Goal: Task Accomplishment & Management: Manage account settings

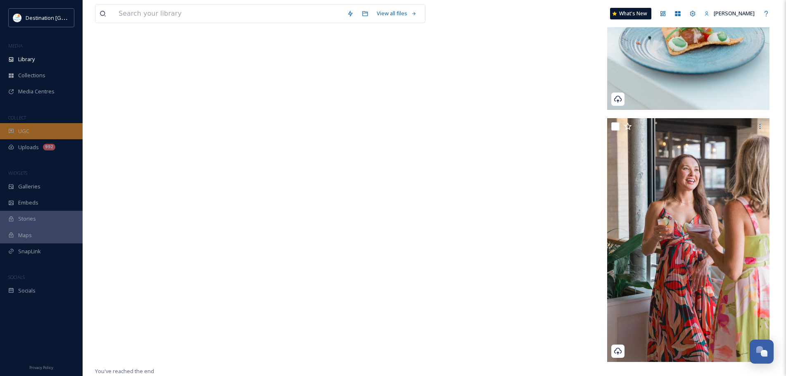
scroll to position [3375, 0]
click at [28, 150] on span "Uploads" at bounding box center [28, 147] width 21 height 8
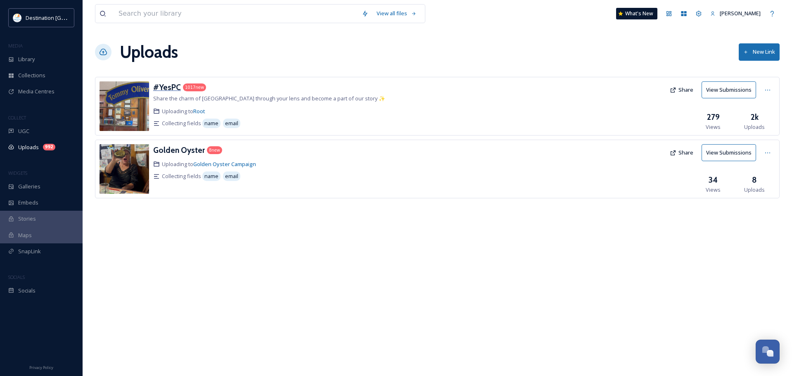
click at [163, 82] on h3 "#YesPC" at bounding box center [167, 87] width 28 height 10
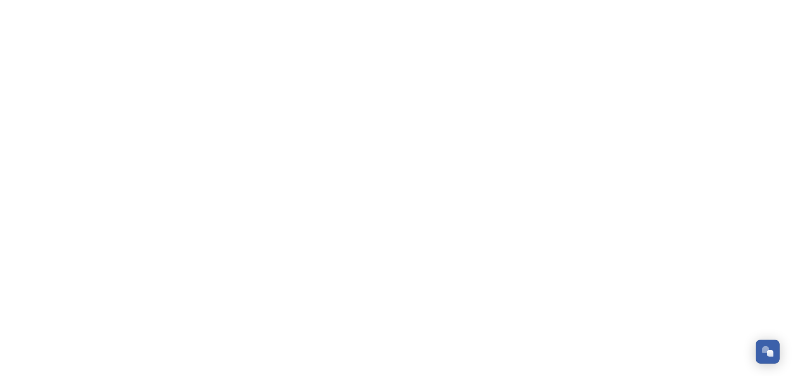
scroll to position [3439, 0]
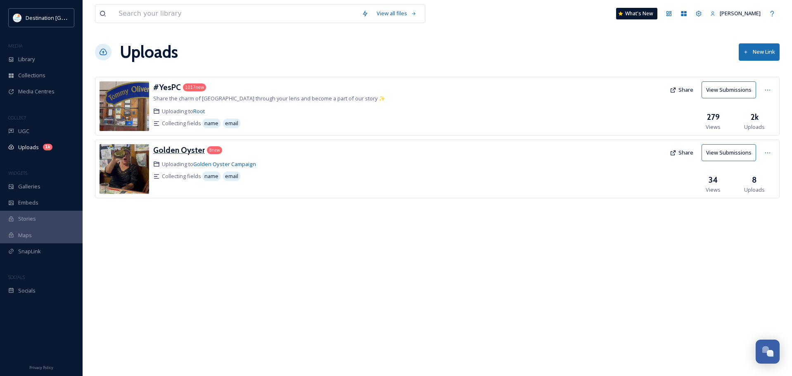
click at [191, 147] on h3 "Golden Oyster" at bounding box center [179, 150] width 52 height 10
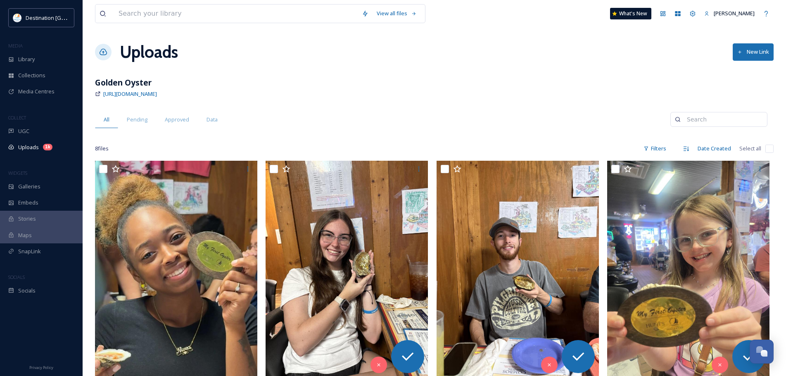
scroll to position [83, 0]
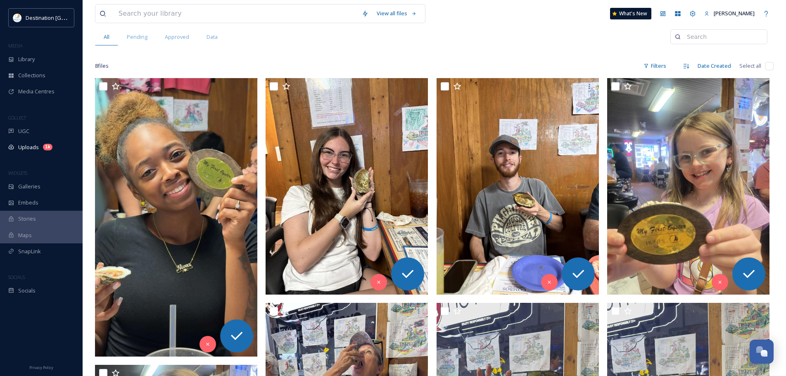
click at [191, 147] on img at bounding box center [176, 217] width 162 height 278
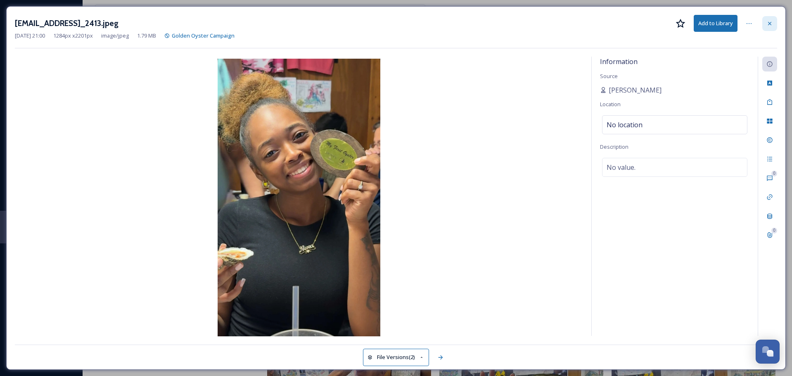
click at [773, 21] on icon at bounding box center [769, 23] width 7 height 7
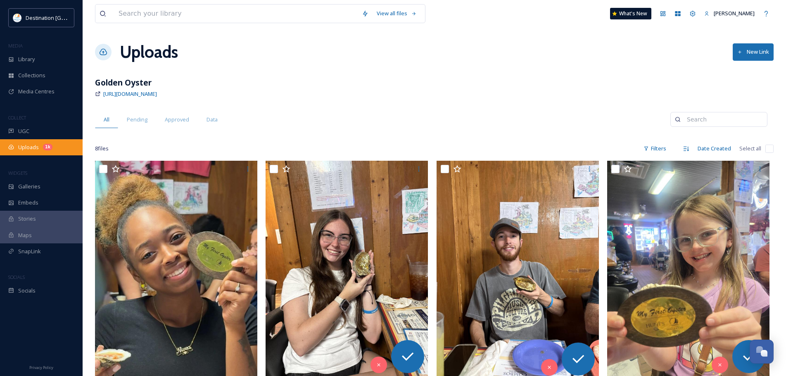
click at [26, 142] on div "Uploads 1k" at bounding box center [41, 147] width 83 height 16
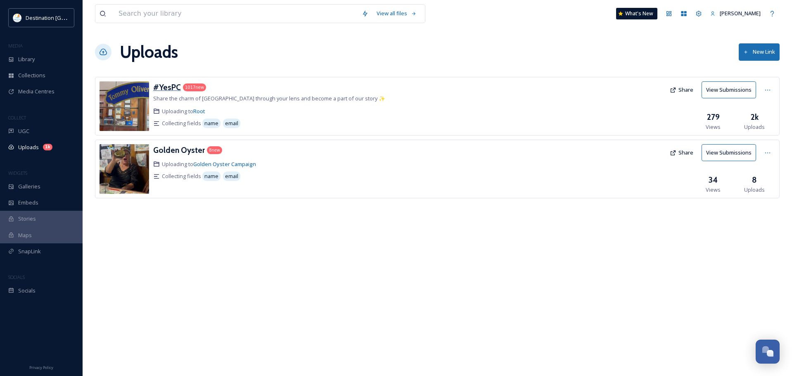
click at [167, 90] on h3 "#YesPC" at bounding box center [167, 87] width 28 height 10
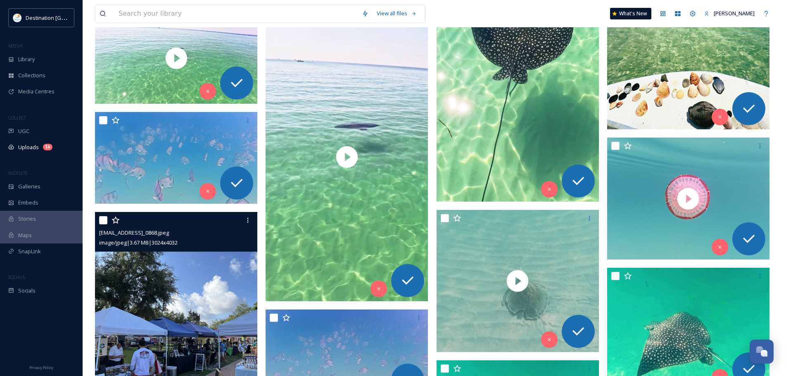
scroll to position [206, 0]
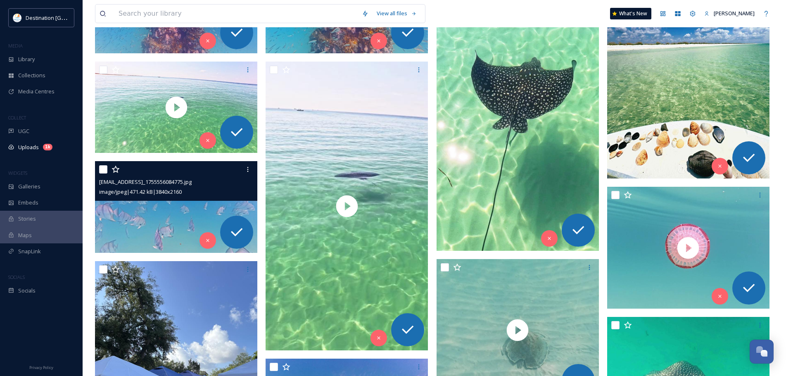
click at [100, 168] on input "checkbox" at bounding box center [103, 169] width 8 height 8
checkbox input "true"
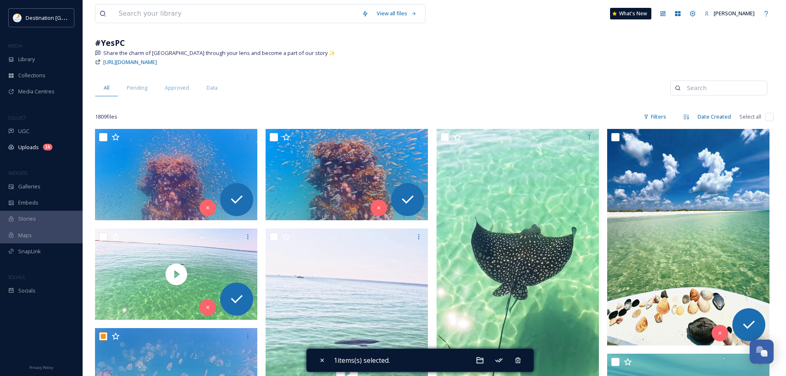
scroll to position [83, 0]
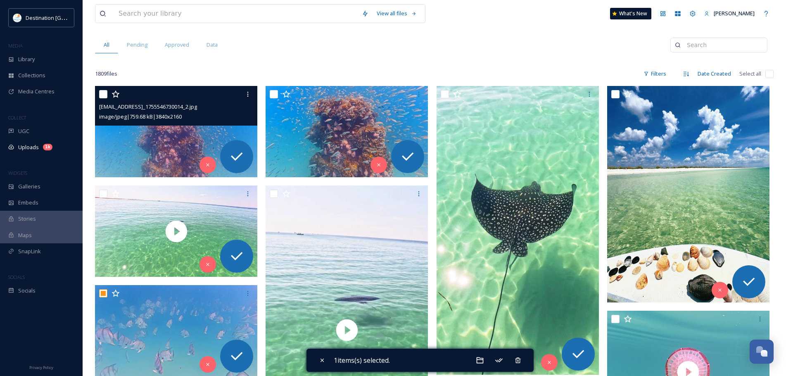
click at [102, 92] on input "checkbox" at bounding box center [103, 94] width 8 height 8
checkbox input "true"
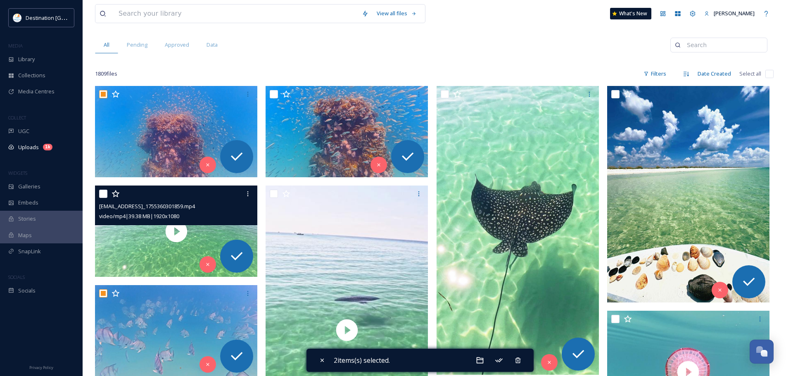
click at [102, 196] on input "checkbox" at bounding box center [103, 194] width 8 height 8
checkbox input "true"
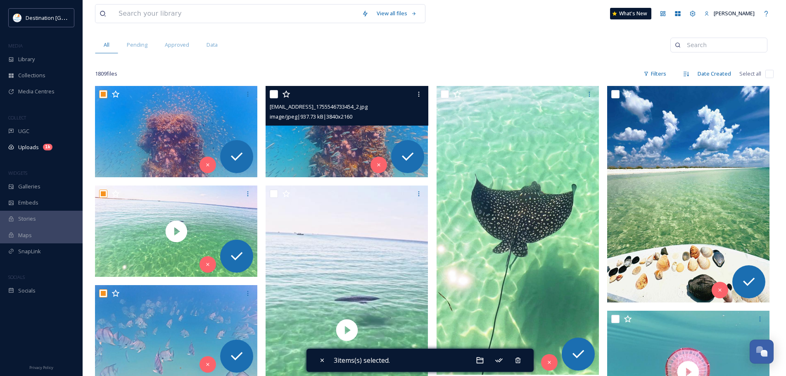
click at [276, 95] on input "checkbox" at bounding box center [274, 94] width 8 height 8
checkbox input "true"
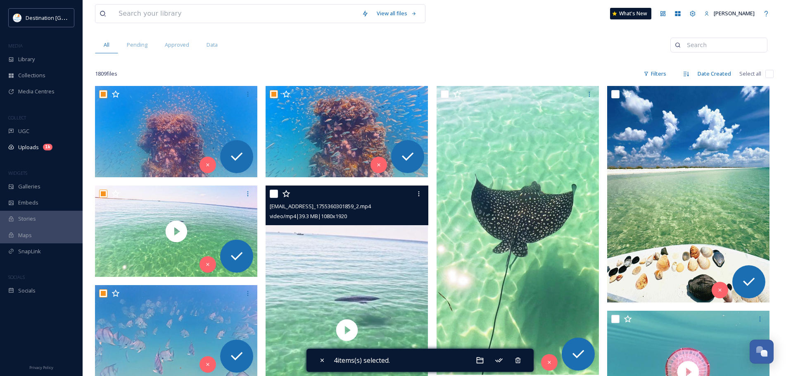
click at [271, 197] on input "checkbox" at bounding box center [274, 194] width 8 height 8
checkbox input "true"
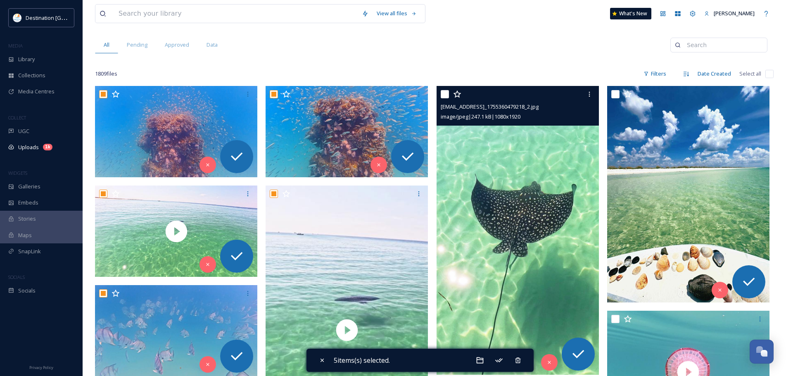
click at [445, 95] on input "checkbox" at bounding box center [445, 94] width 8 height 8
checkbox input "true"
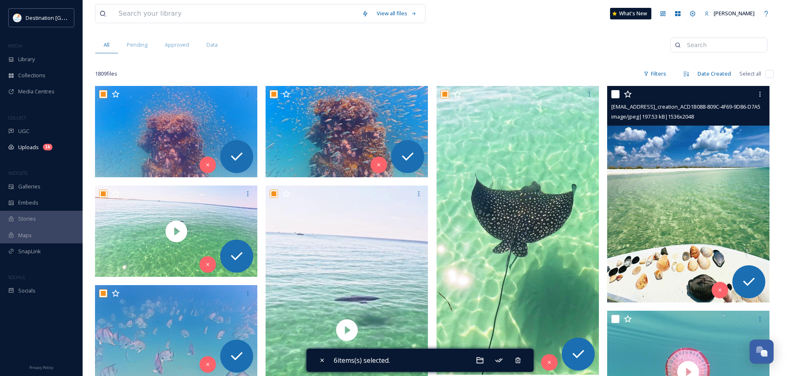
click at [614, 95] on input "checkbox" at bounding box center [615, 94] width 8 height 8
checkbox input "true"
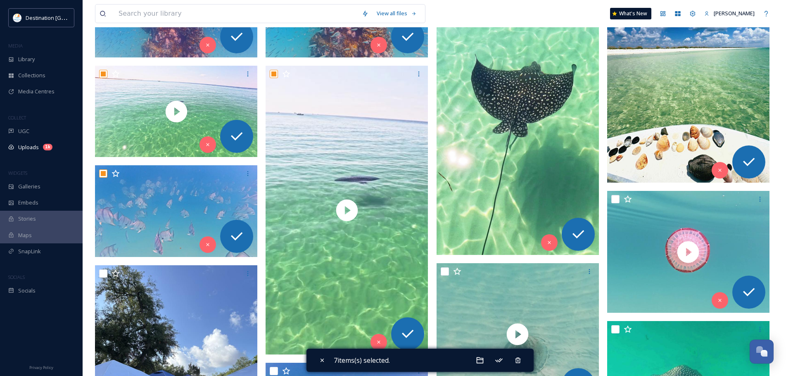
scroll to position [206, 0]
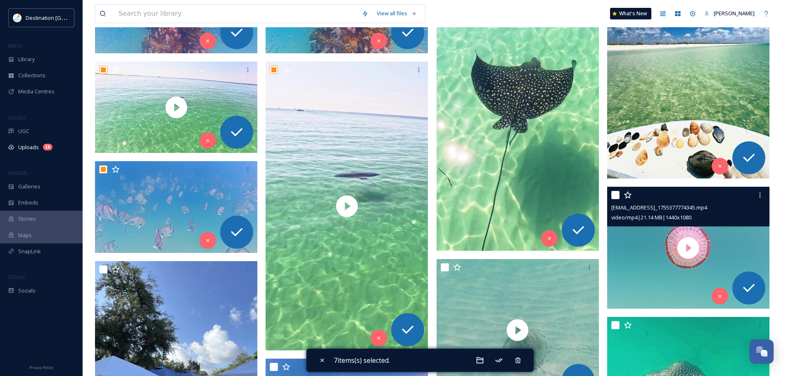
click at [614, 195] on input "checkbox" at bounding box center [615, 195] width 8 height 8
checkbox input "true"
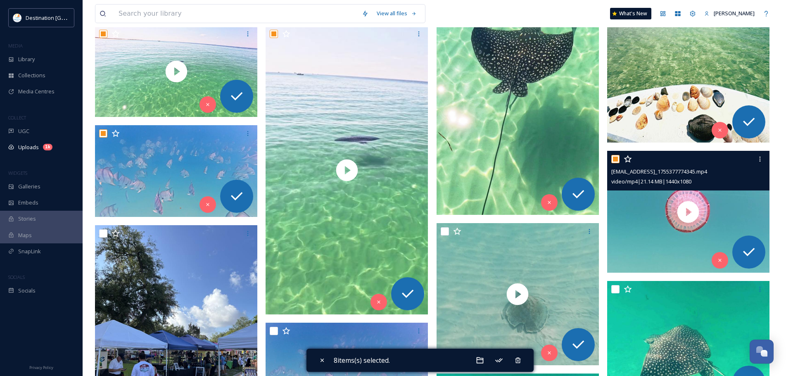
scroll to position [289, 0]
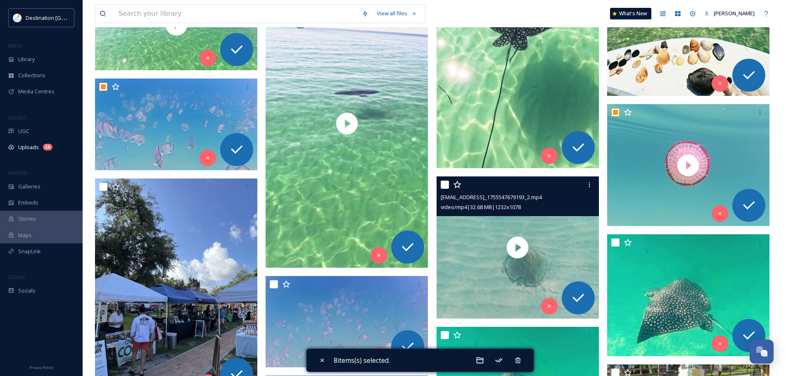
click at [443, 185] on input "checkbox" at bounding box center [445, 184] width 8 height 8
checkbox input "true"
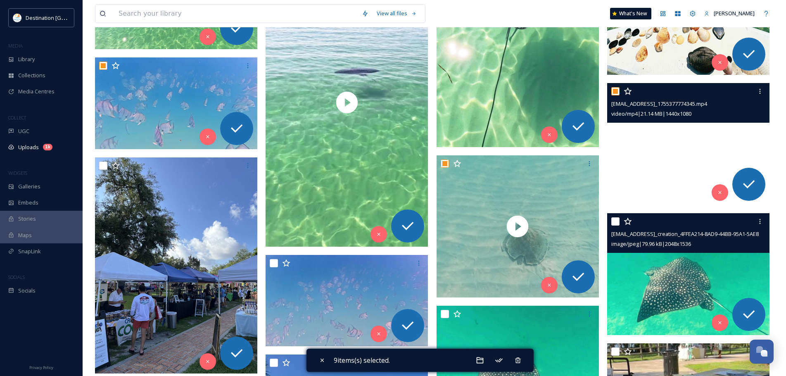
scroll to position [330, 0]
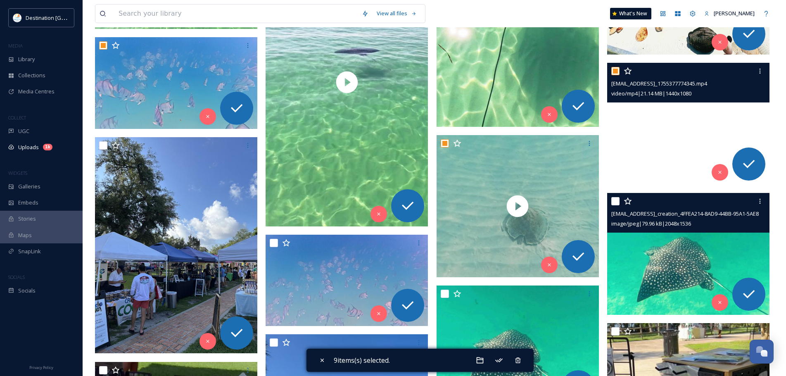
click at [615, 201] on input "checkbox" at bounding box center [615, 201] width 8 height 8
checkbox input "true"
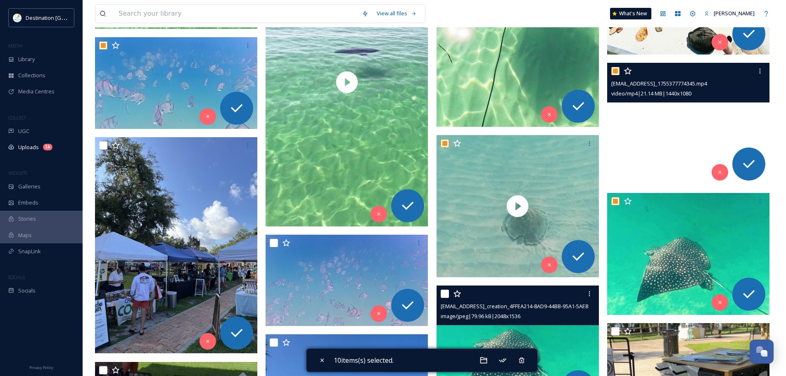
click at [445, 294] on input "checkbox" at bounding box center [445, 293] width 8 height 8
checkbox input "true"
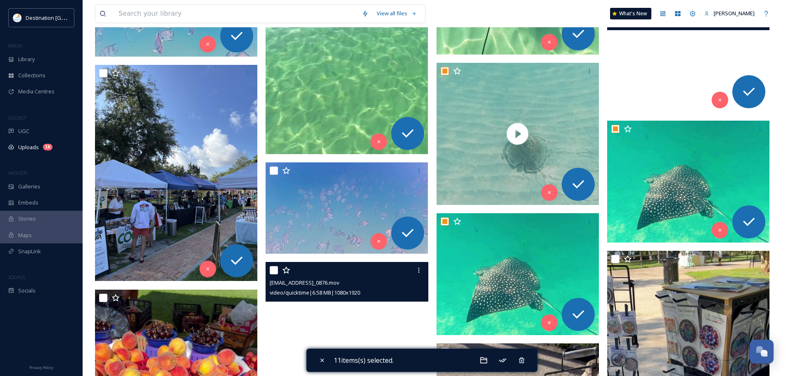
scroll to position [413, 0]
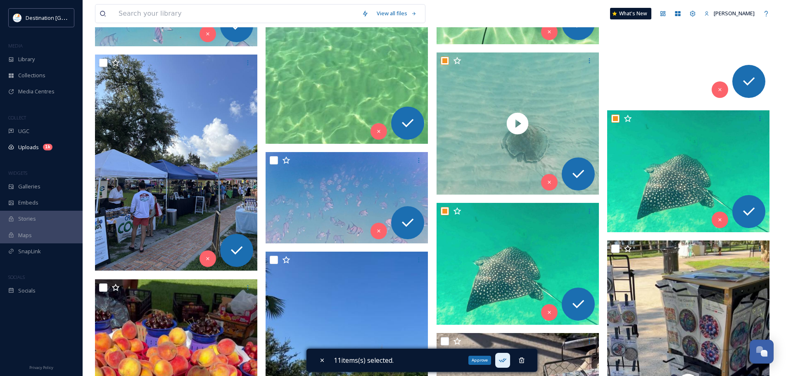
click at [506, 359] on icon at bounding box center [501, 360] width 7 height 4
click at [319, 358] on icon at bounding box center [322, 360] width 7 height 7
checkbox input "false"
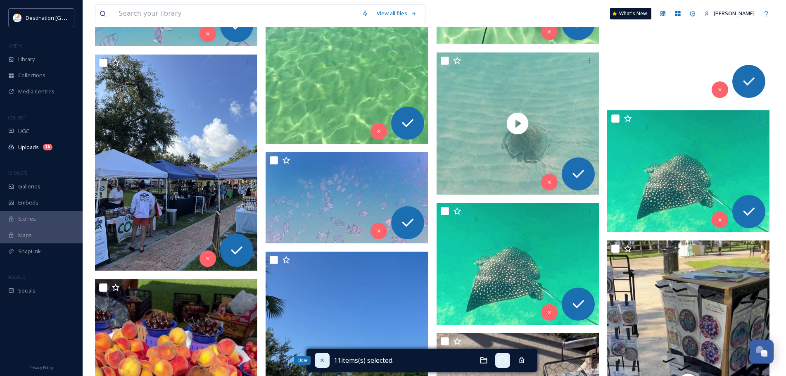
checkbox input "false"
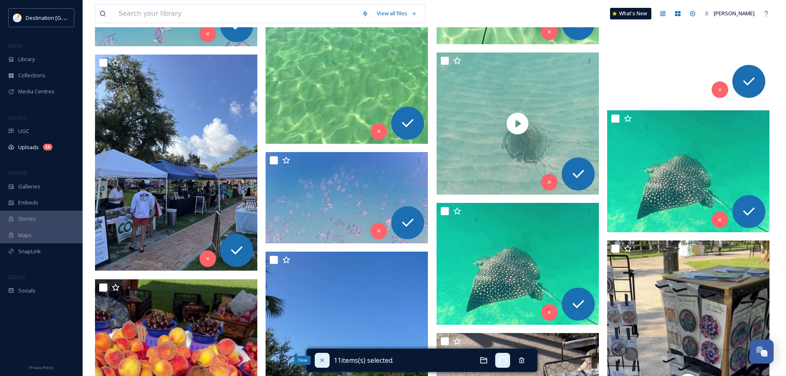
checkbox input "false"
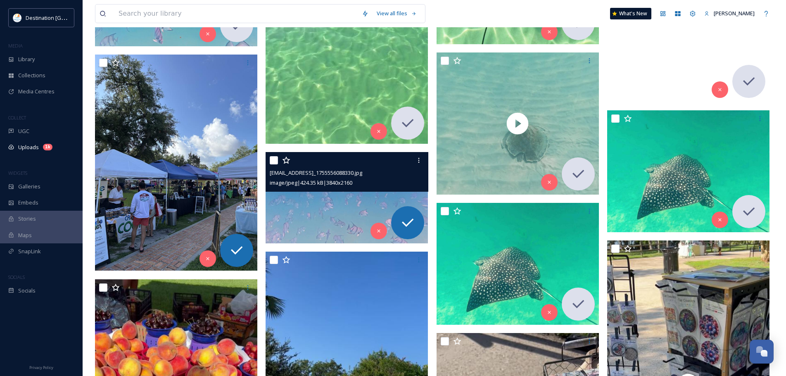
click at [274, 166] on div at bounding box center [348, 160] width 156 height 15
click at [275, 158] on input "checkbox" at bounding box center [274, 160] width 8 height 8
checkbox input "true"
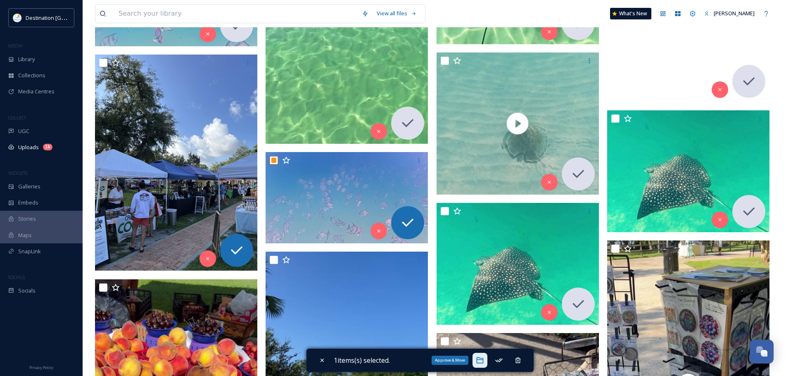
click at [482, 363] on icon at bounding box center [479, 360] width 7 height 6
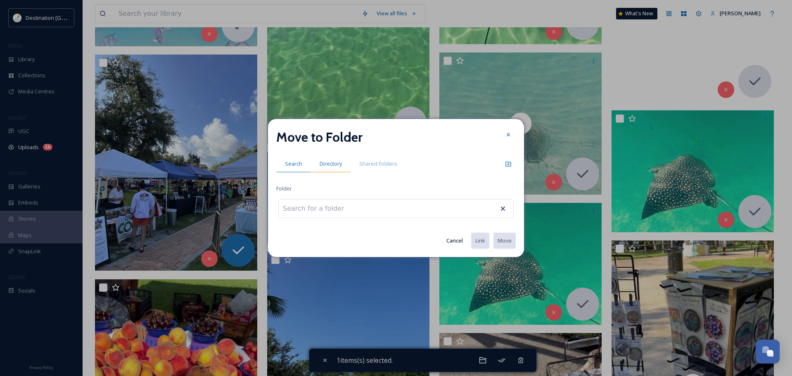
click at [329, 162] on span "Directory" at bounding box center [331, 164] width 22 height 8
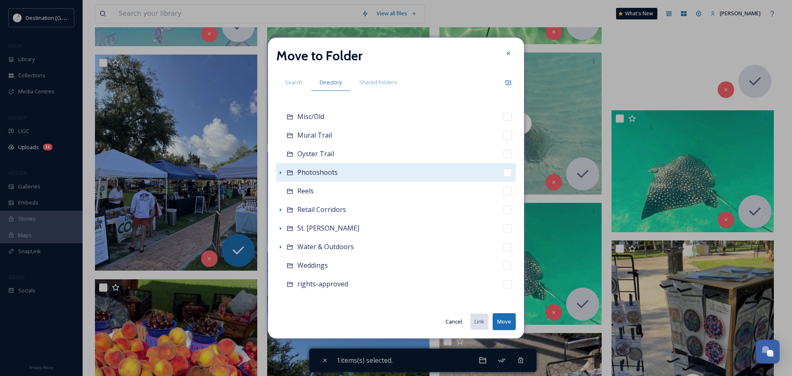
scroll to position [187, 0]
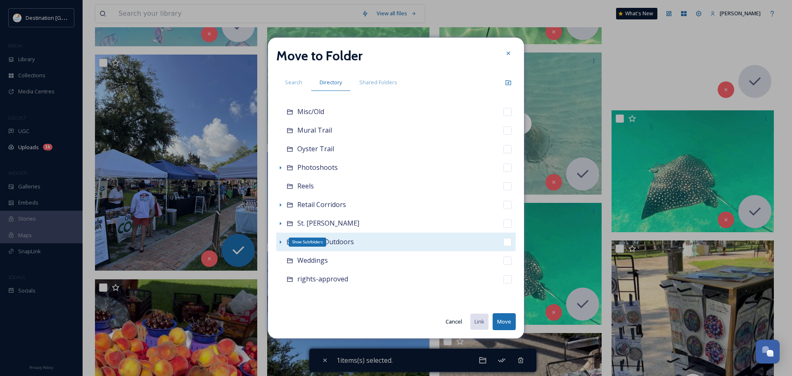
click at [282, 243] on icon at bounding box center [280, 242] width 7 height 7
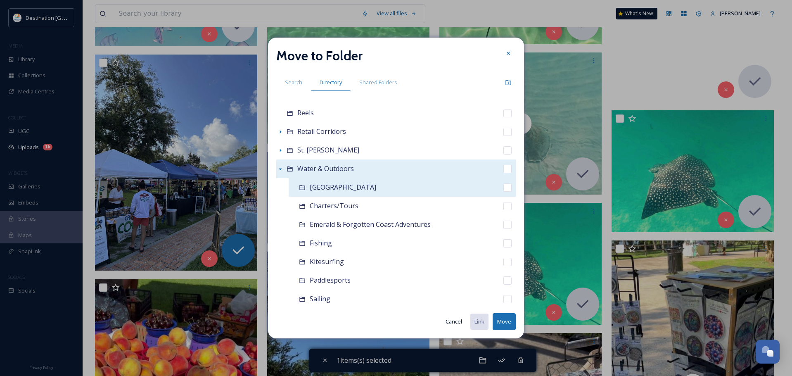
scroll to position [269, 0]
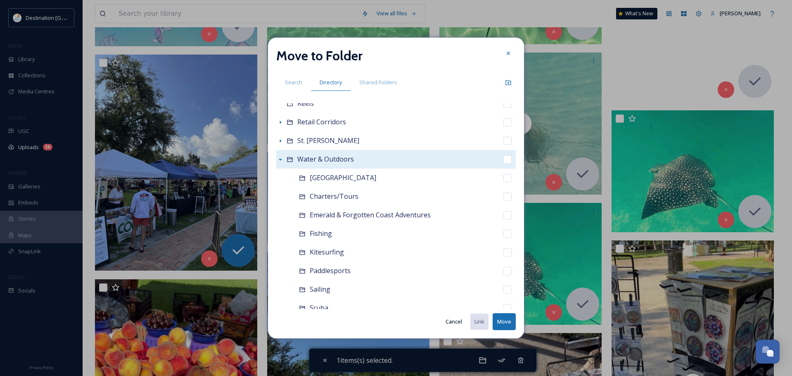
click at [360, 162] on div "Water & Outdoors" at bounding box center [395, 159] width 239 height 19
checkbox input "false"
checkbox input "true"
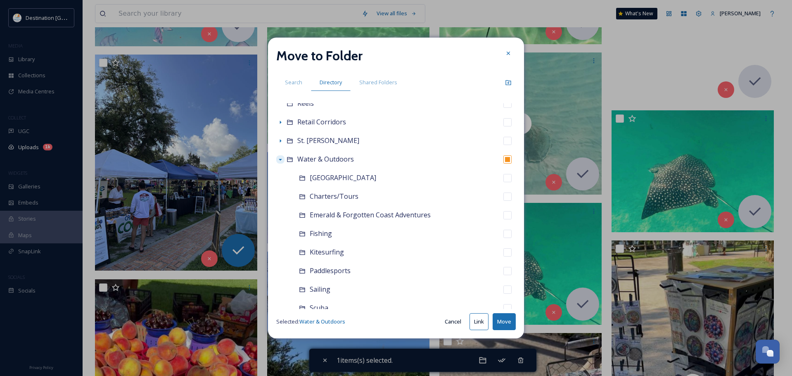
click at [501, 317] on button "Move" at bounding box center [504, 321] width 23 height 17
checkbox input "false"
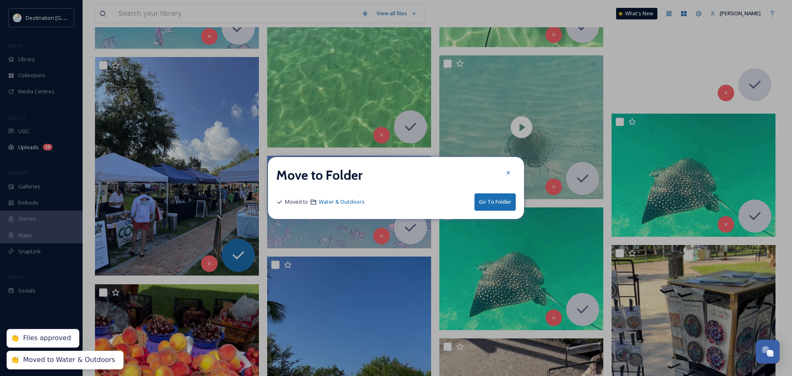
click at [496, 201] on button "Go To Folder" at bounding box center [494, 201] width 41 height 17
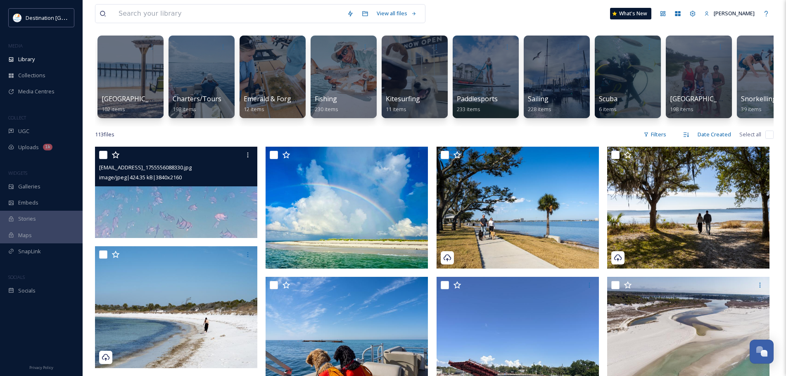
scroll to position [41, 0]
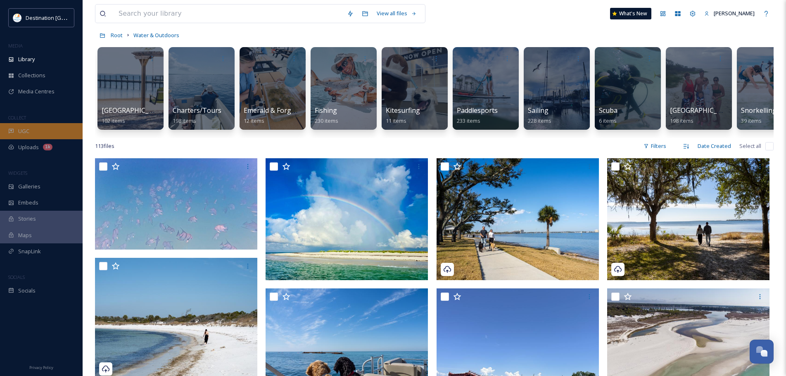
click at [46, 128] on div "UGC" at bounding box center [41, 131] width 83 height 16
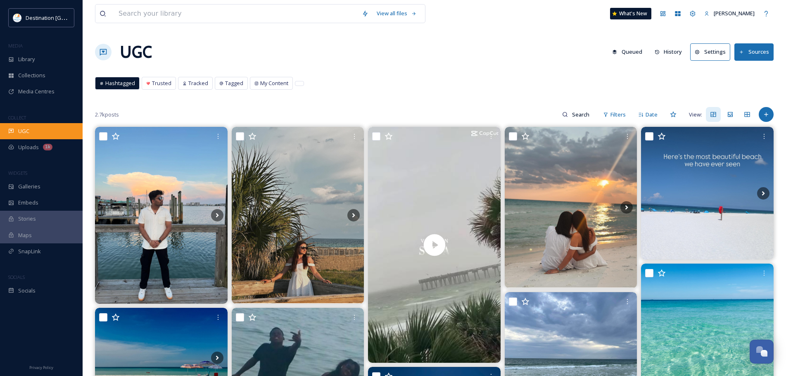
click at [23, 134] on span "UGC" at bounding box center [23, 131] width 11 height 8
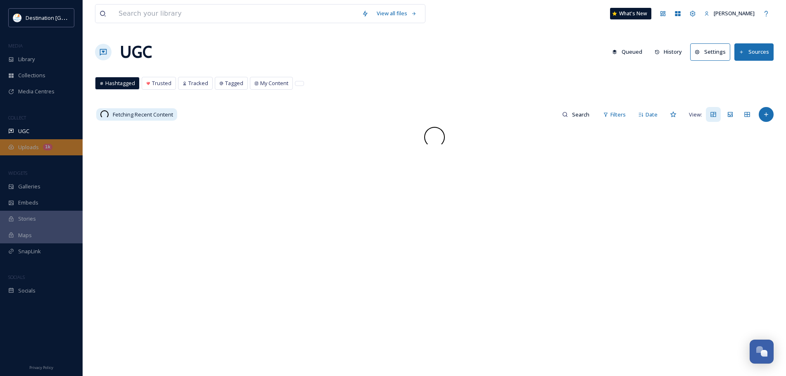
click at [24, 148] on span "Uploads" at bounding box center [28, 147] width 21 height 8
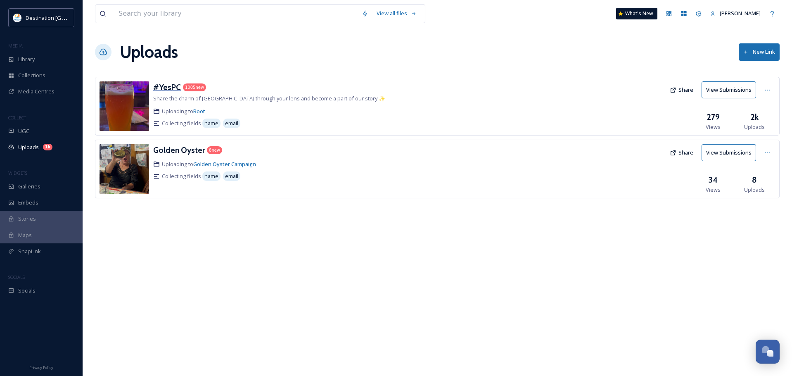
click at [161, 84] on h3 "#YesPC" at bounding box center [167, 87] width 28 height 10
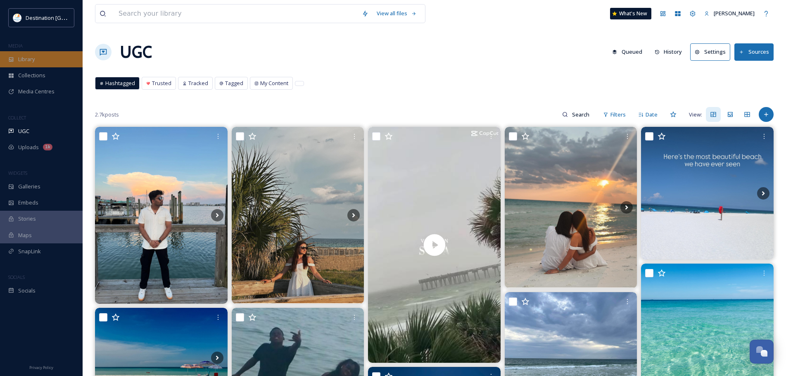
click at [27, 59] on span "Library" at bounding box center [26, 59] width 17 height 8
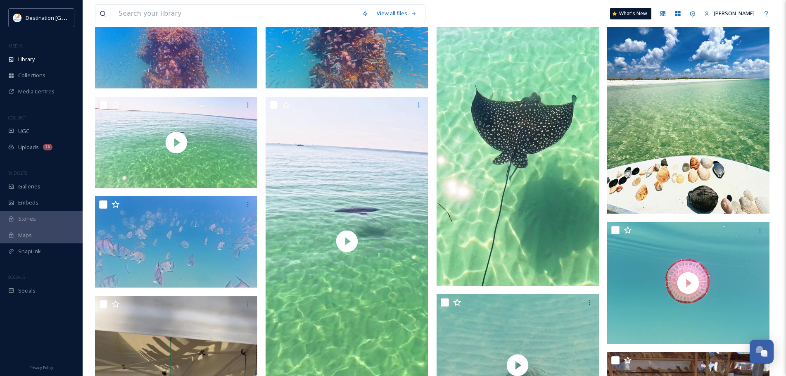
scroll to position [124, 0]
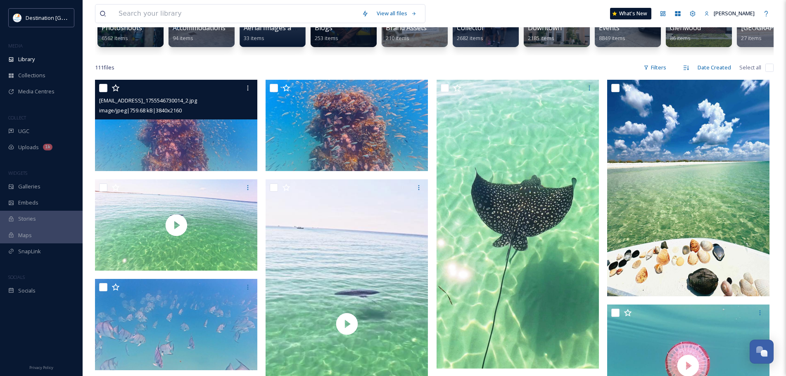
click at [105, 92] on input "checkbox" at bounding box center [103, 88] width 8 height 8
checkbox input "true"
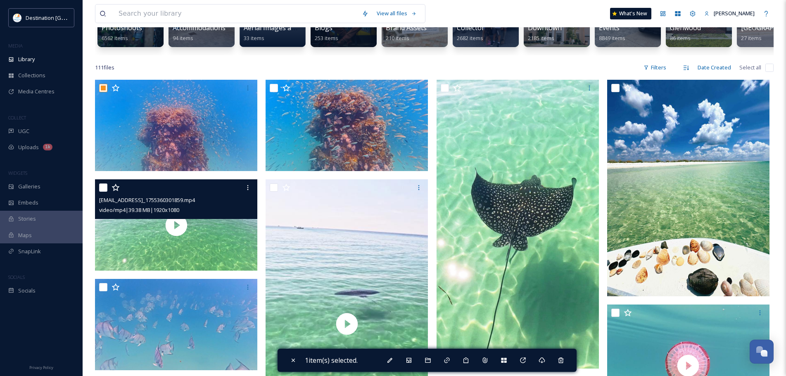
click at [103, 192] on input "checkbox" at bounding box center [103, 187] width 8 height 8
checkbox input "true"
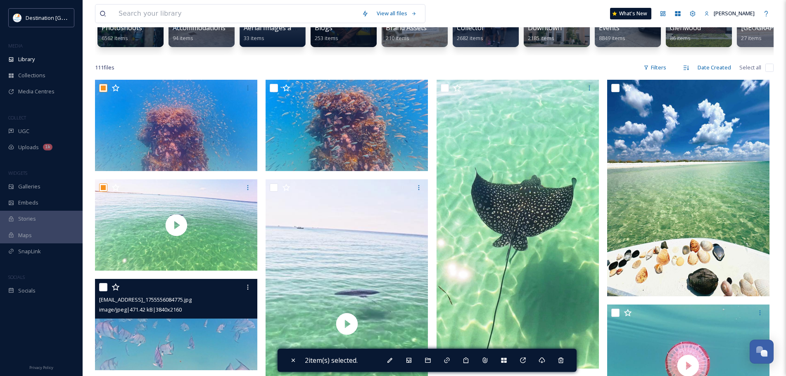
click at [104, 294] on div at bounding box center [177, 287] width 156 height 15
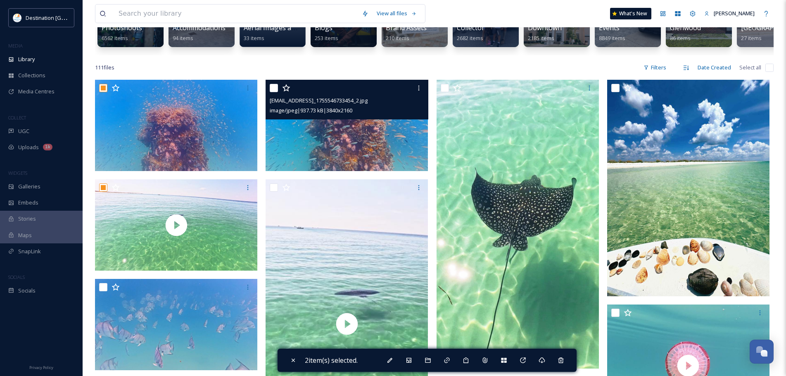
click at [277, 89] on div at bounding box center [348, 88] width 156 height 15
click at [274, 92] on input "checkbox" at bounding box center [274, 88] width 8 height 8
checkbox input "true"
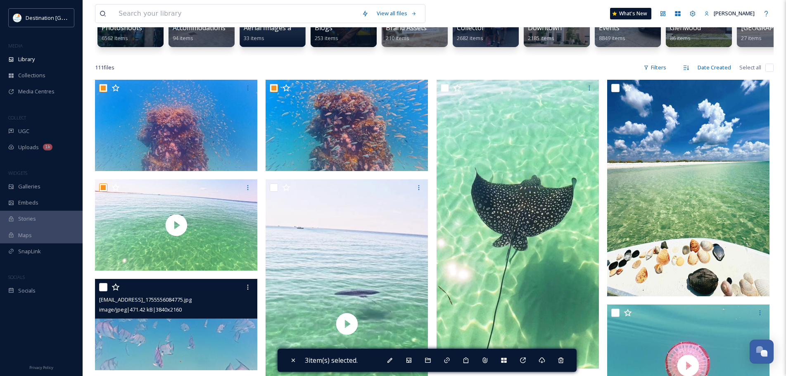
drag, startPoint x: 102, startPoint y: 296, endPoint x: 187, endPoint y: 240, distance: 101.5
click at [103, 291] on input "checkbox" at bounding box center [103, 287] width 8 height 8
checkbox input "true"
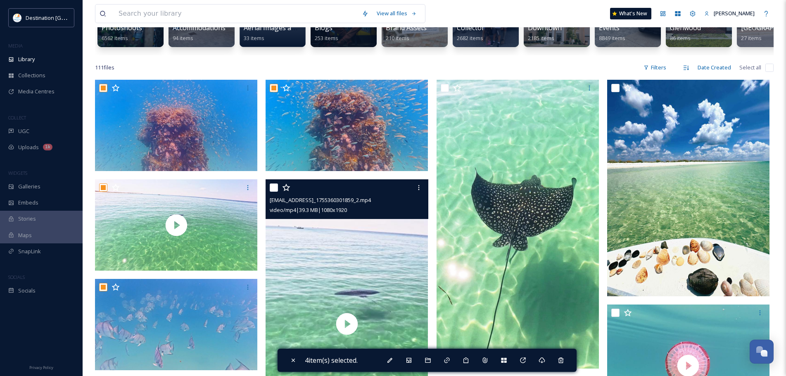
click at [273, 192] on input "checkbox" at bounding box center [274, 187] width 8 height 8
checkbox input "true"
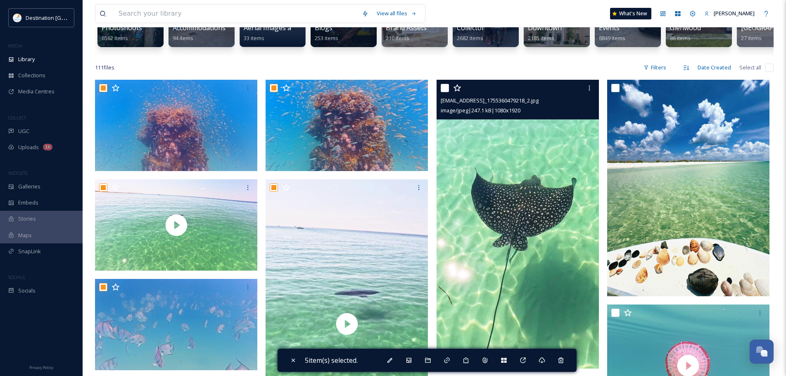
click at [444, 92] on input "checkbox" at bounding box center [445, 88] width 8 height 8
checkbox input "true"
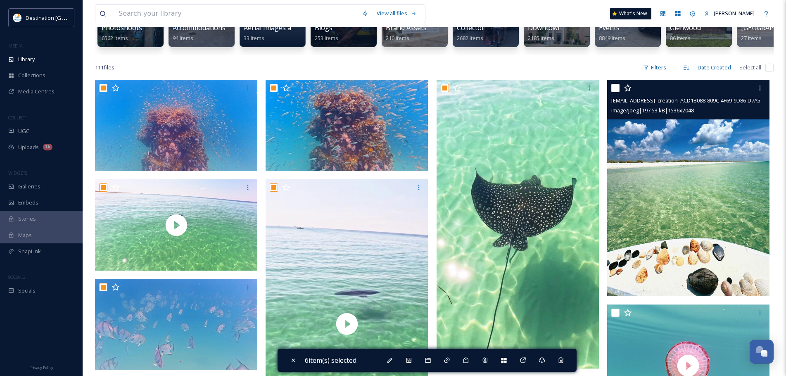
click at [612, 92] on input "checkbox" at bounding box center [615, 88] width 8 height 8
checkbox input "true"
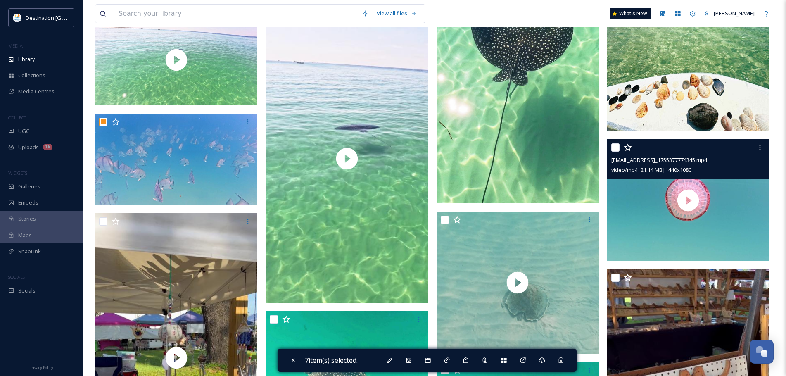
click at [616, 152] on input "checkbox" at bounding box center [615, 147] width 8 height 8
checkbox input "true"
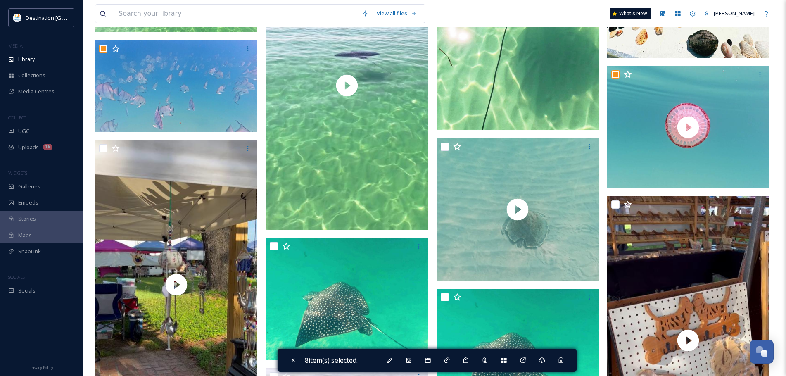
scroll to position [372, 0]
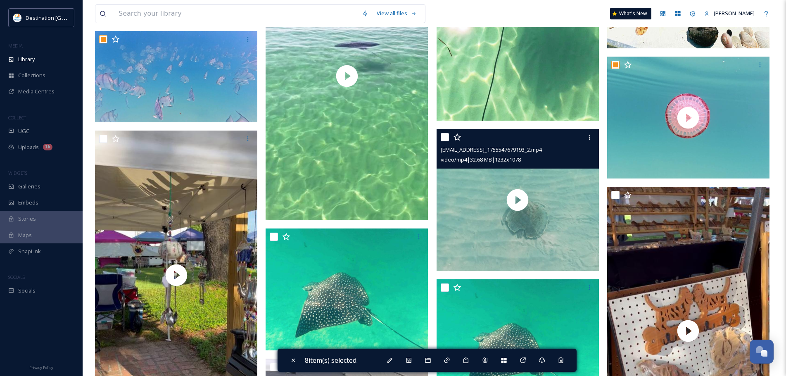
click at [445, 141] on input "checkbox" at bounding box center [445, 137] width 8 height 8
checkbox input "true"
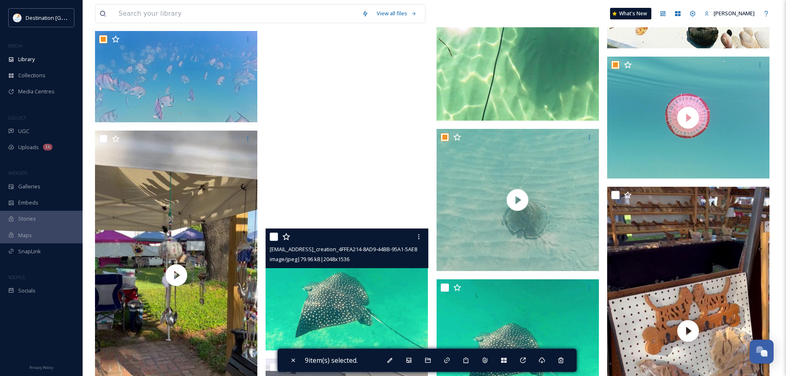
click at [273, 241] on input "checkbox" at bounding box center [274, 236] width 8 height 8
checkbox input "true"
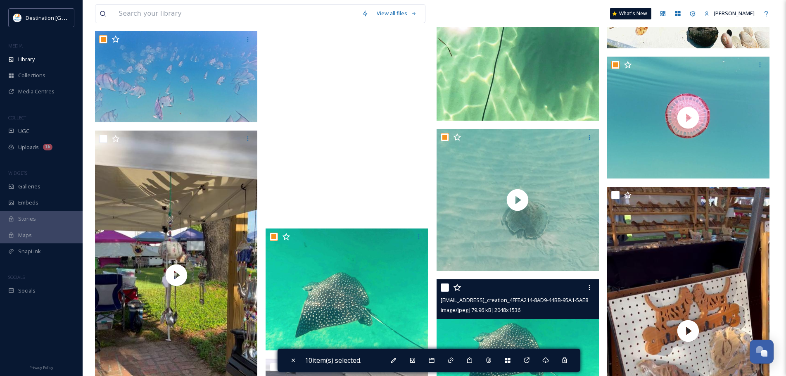
click at [446, 292] on input "checkbox" at bounding box center [445, 287] width 8 height 8
checkbox input "true"
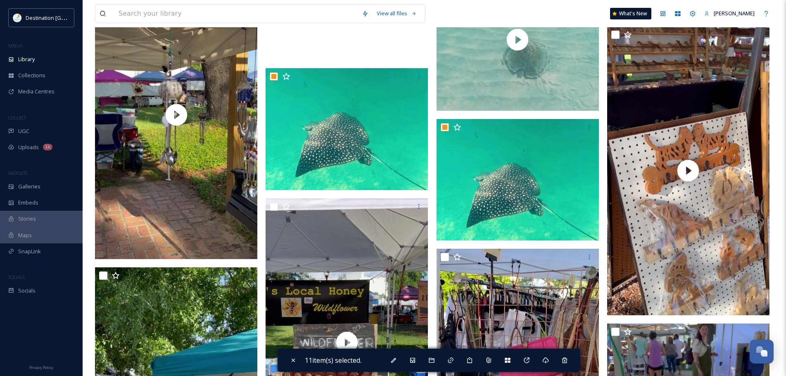
scroll to position [537, 0]
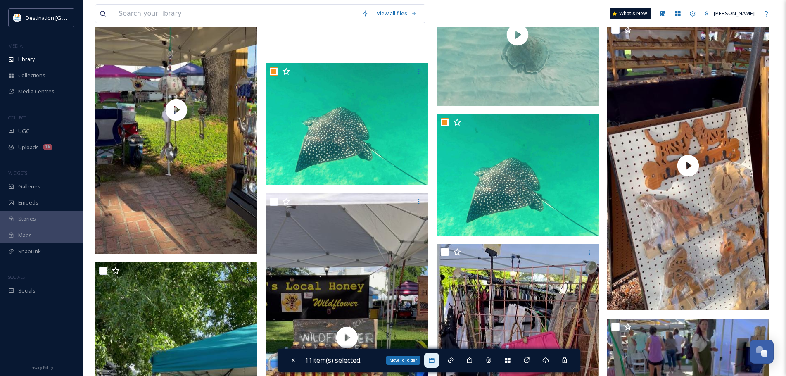
click at [435, 360] on icon at bounding box center [431, 360] width 7 height 7
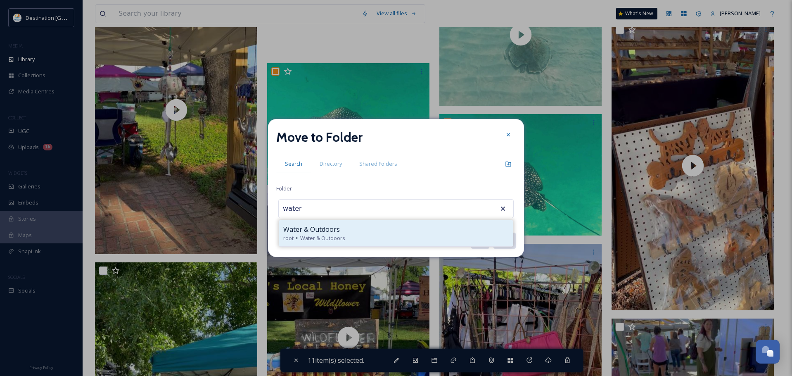
click at [331, 227] on span "Water & Outdoors" at bounding box center [311, 229] width 57 height 10
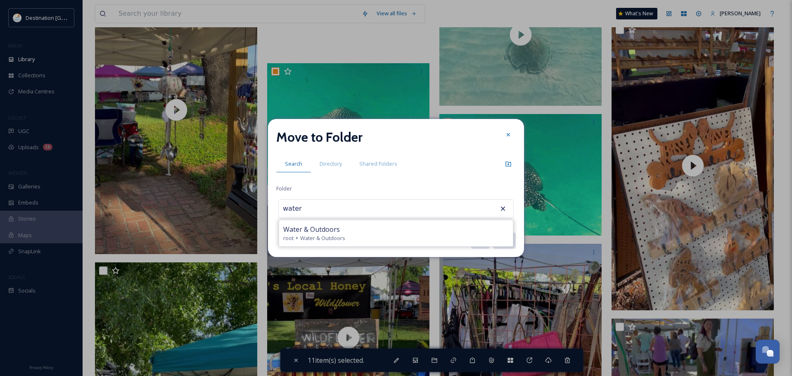
type input "Water & Outdoors"
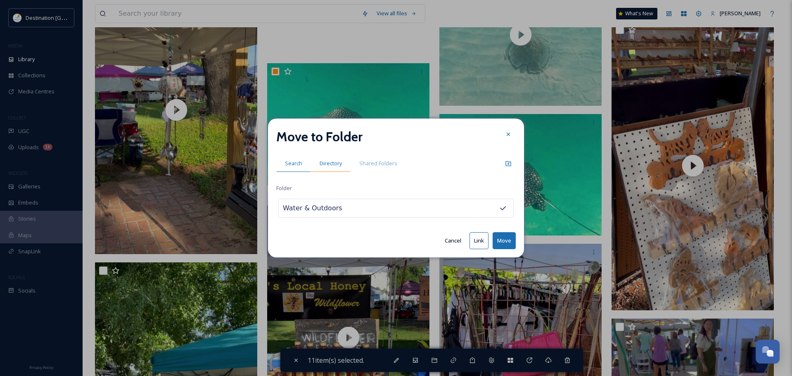
click at [500, 239] on button "Move" at bounding box center [504, 240] width 23 height 17
